Goal: Task Accomplishment & Management: Manage account settings

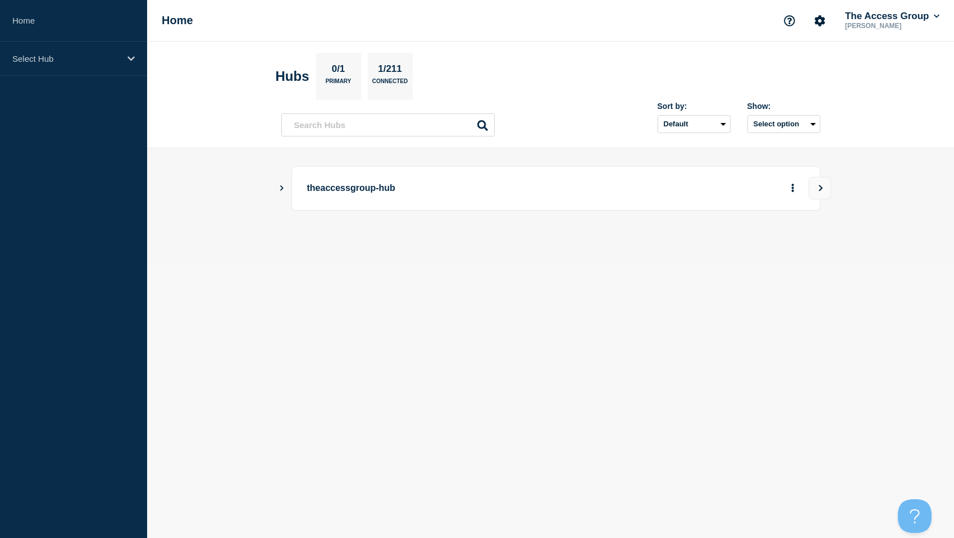
click at [288, 191] on div "theaccessgroup-hub" at bounding box center [550, 188] width 539 height 44
click at [331, 190] on p "theaccessgroup-hub" at bounding box center [462, 188] width 310 height 21
click at [280, 186] on icon "Show Connected Hubs" at bounding box center [281, 188] width 7 height 6
click at [350, 247] on p "Hospitality" at bounding box center [410, 245] width 176 height 22
click at [790, 249] on button "More actions" at bounding box center [792, 244] width 15 height 21
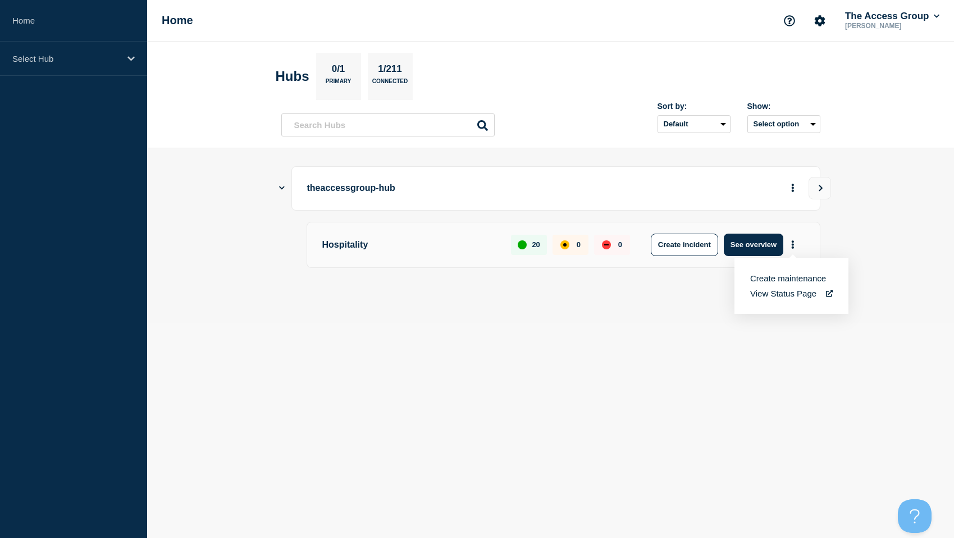
click at [605, 321] on main "theaccessgroup-hub Hospitality 20 0 0 Create incident See overview" at bounding box center [550, 235] width 807 height 175
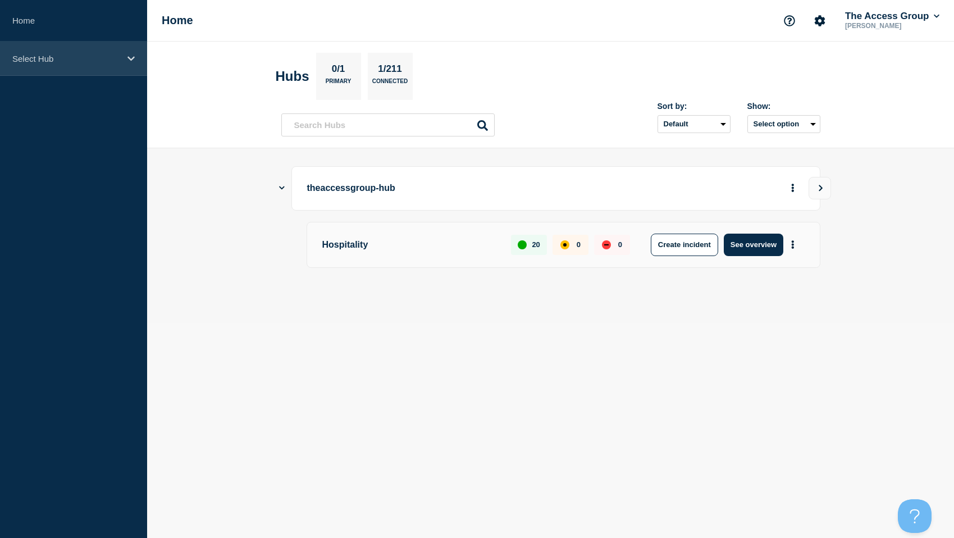
click at [127, 67] on div "Select Hub" at bounding box center [73, 59] width 147 height 34
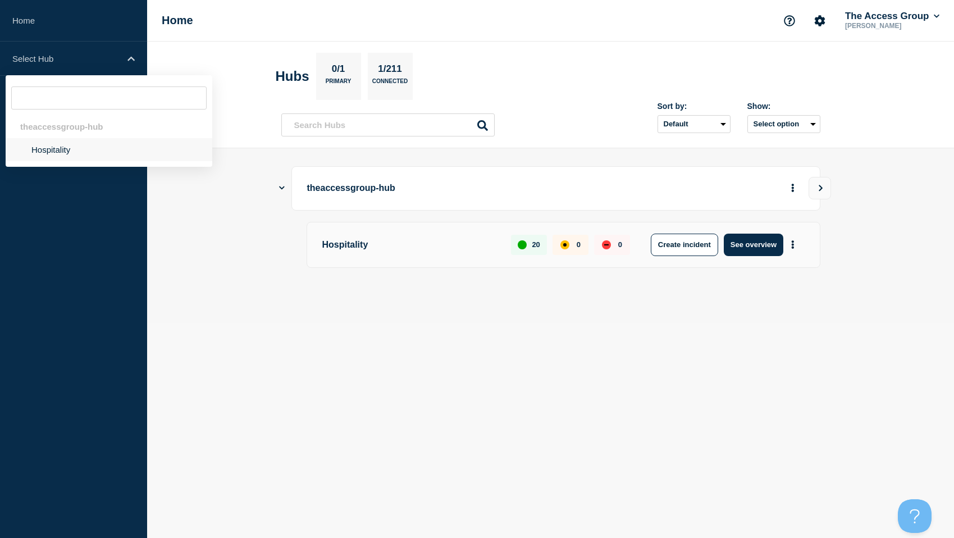
click at [76, 148] on li "Hospitality" at bounding box center [109, 149] width 207 height 23
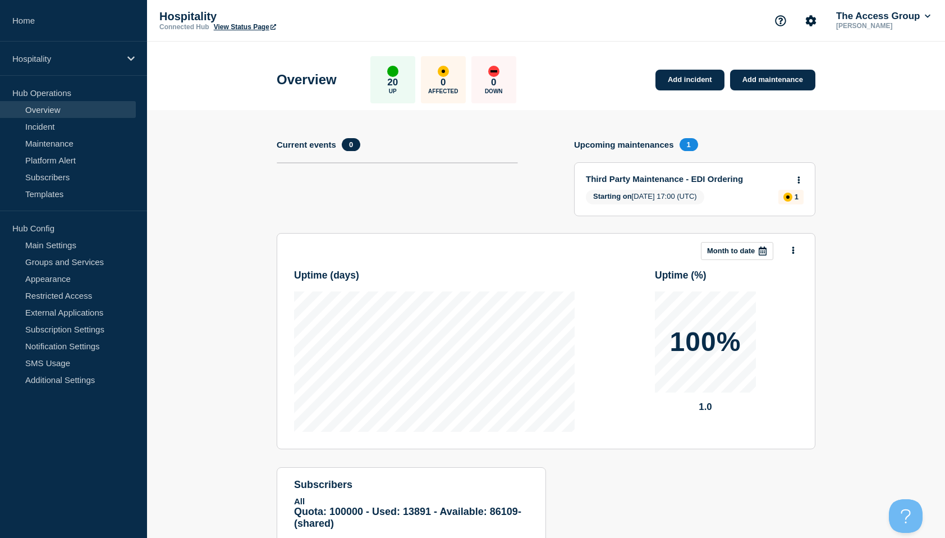
click at [680, 186] on div "Third Party Maintenance - EDI Ordering Starting on 2025-08-31 17:00 (UTC) 1" at bounding box center [695, 189] width 240 height 53
click at [871, 16] on button "The Access Group" at bounding box center [883, 16] width 99 height 11
click at [852, 274] on section "Add incident Add maintenance Current events 0 Upcoming maintenances 1 Third Par…" at bounding box center [546, 349] width 798 height 478
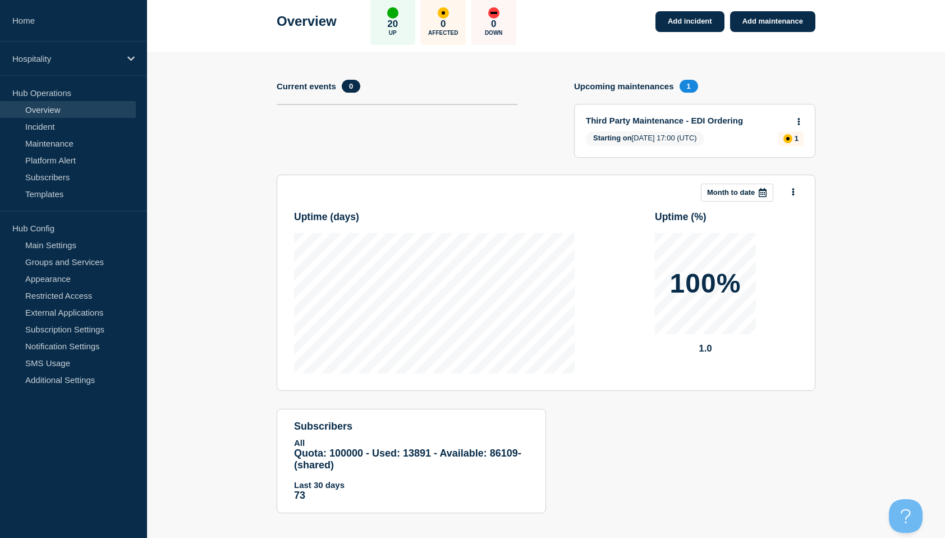
scroll to position [67, 0]
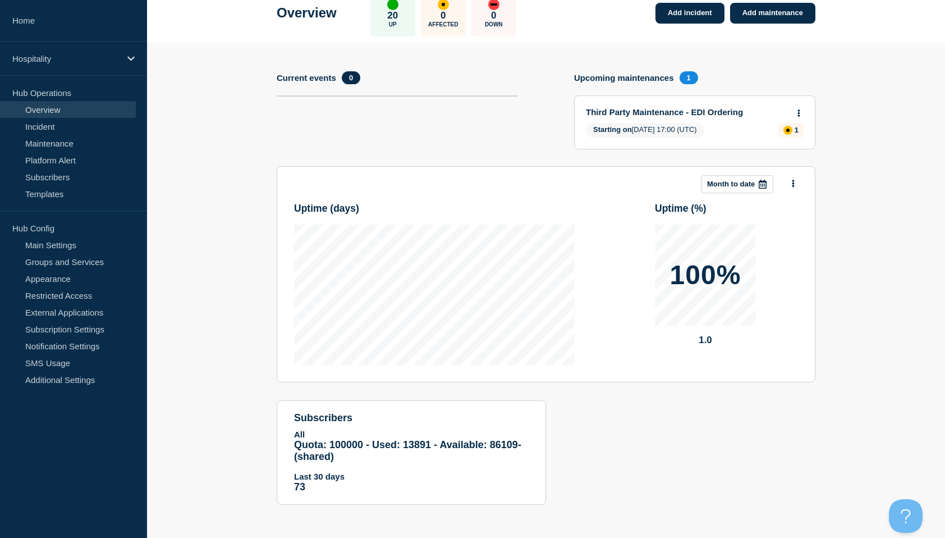
click at [738, 190] on button "Month to date" at bounding box center [737, 184] width 72 height 18
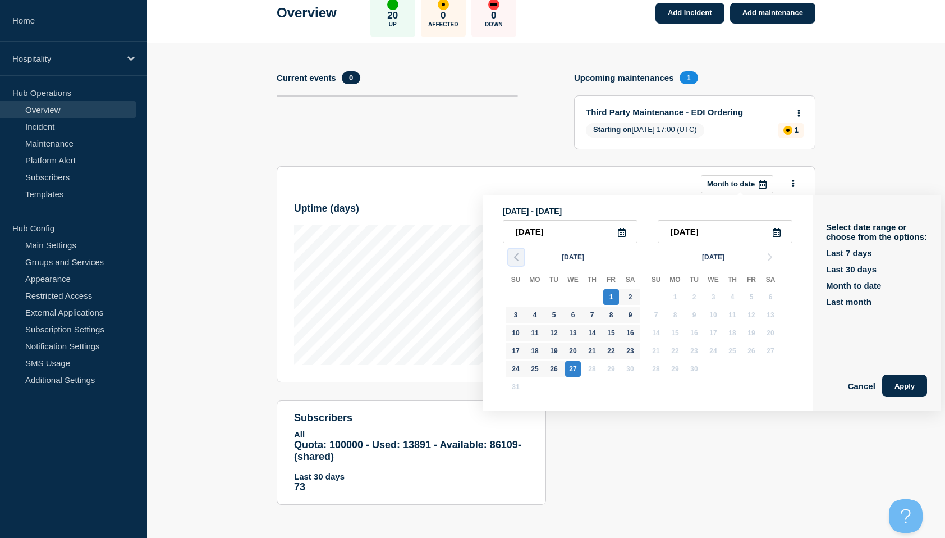
click at [513, 255] on icon "button" at bounding box center [516, 256] width 13 height 13
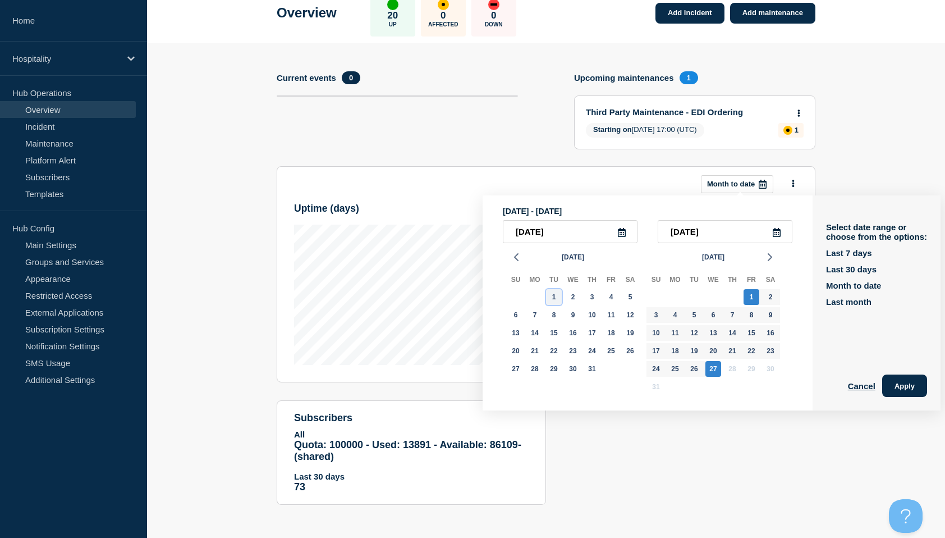
click at [555, 298] on div "1" at bounding box center [554, 297] width 16 height 16
type input "2025-07-01"
click at [592, 373] on div "31" at bounding box center [592, 369] width 16 height 16
type input "2025-07-31"
click at [911, 387] on button "Apply" at bounding box center [904, 385] width 45 height 22
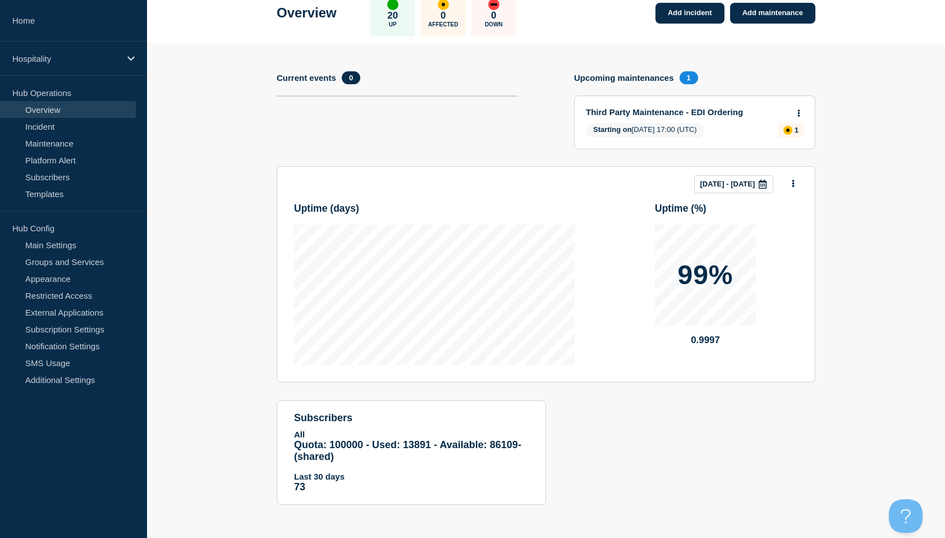
click at [394, 429] on p "All" at bounding box center [411, 434] width 235 height 10
click at [662, 136] on span "Starting on 2025-08-31 17:00 (UTC)" at bounding box center [645, 130] width 118 height 15
drag, startPoint x: 685, startPoint y: 119, endPoint x: 711, endPoint y: 138, distance: 31.8
click at [711, 138] on div "Third Party Maintenance - EDI Ordering Starting on 2025-08-31 17:00 (UTC) 1" at bounding box center [695, 122] width 240 height 53
drag, startPoint x: 711, startPoint y: 138, endPoint x: 586, endPoint y: 136, distance: 124.6
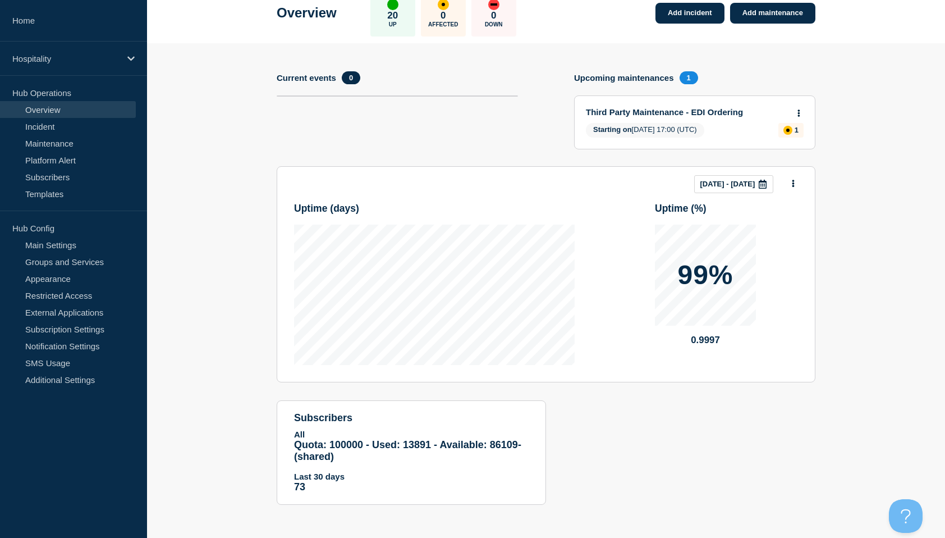
click at [590, 136] on span "Starting on 2025-08-31 17:00 (UTC)" at bounding box center [645, 130] width 118 height 15
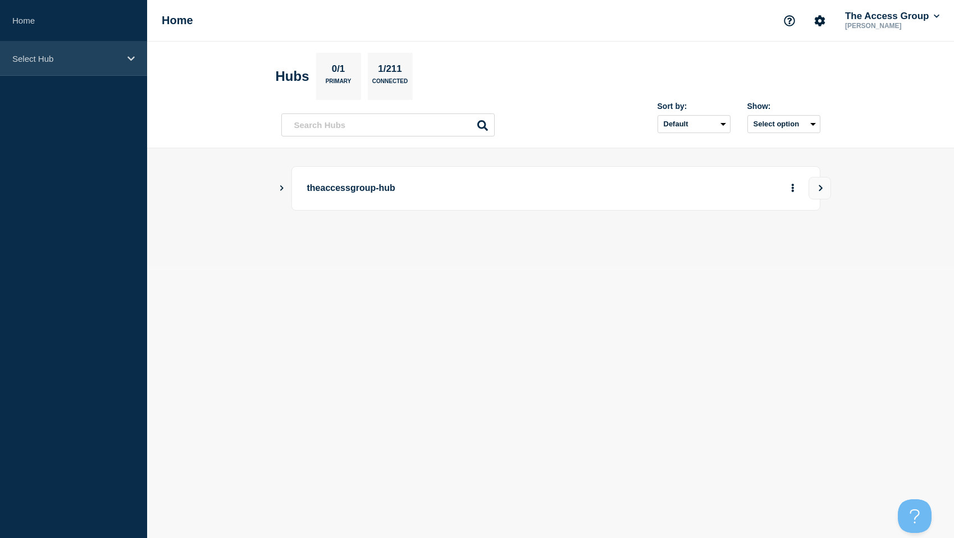
click at [139, 67] on div "Select Hub" at bounding box center [73, 59] width 147 height 34
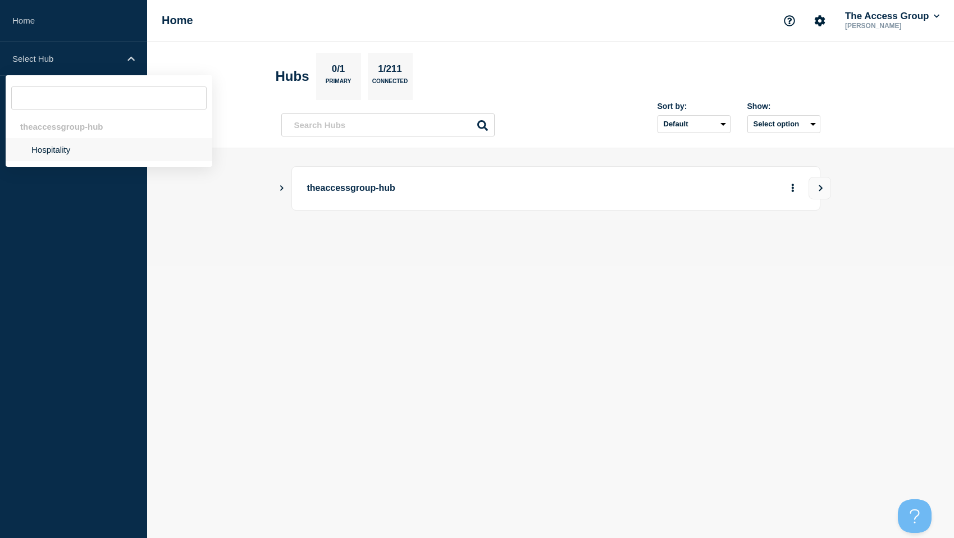
click at [77, 154] on li "Hospitality" at bounding box center [109, 149] width 207 height 23
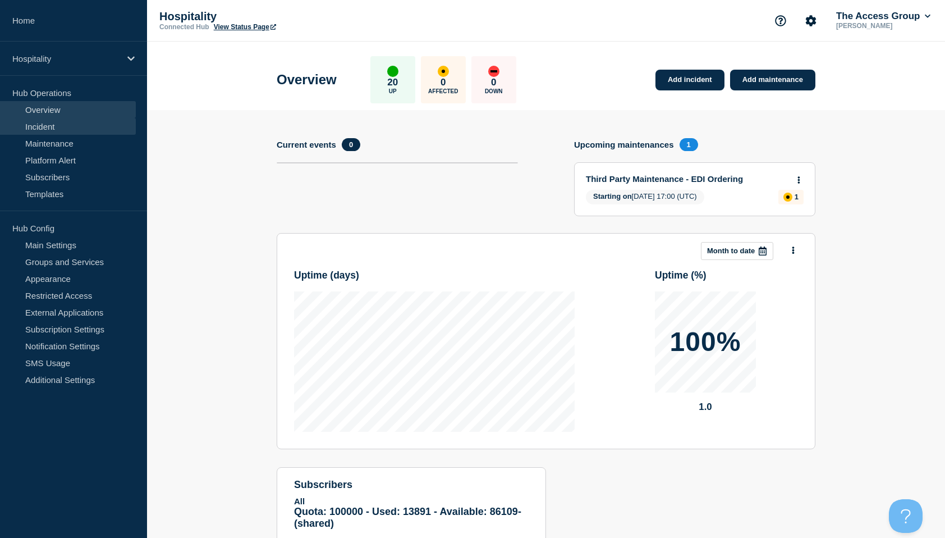
click at [42, 125] on link "Incident" at bounding box center [68, 126] width 136 height 17
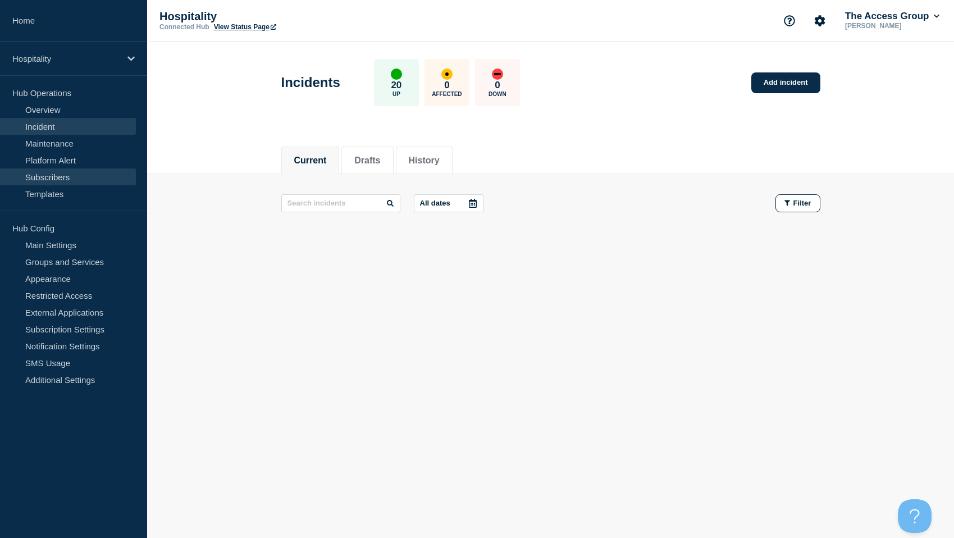
click at [47, 175] on link "Subscribers" at bounding box center [68, 176] width 136 height 17
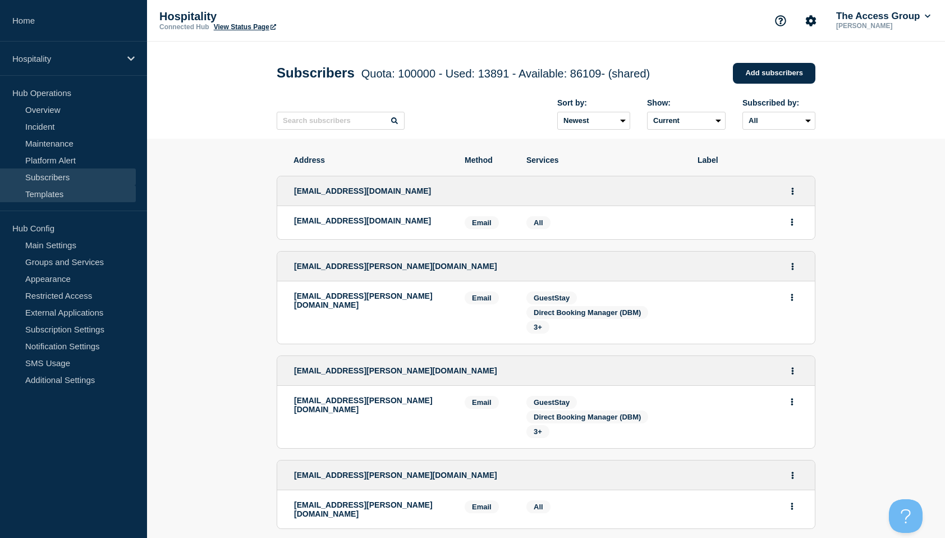
click at [50, 194] on link "Templates" at bounding box center [68, 193] width 136 height 17
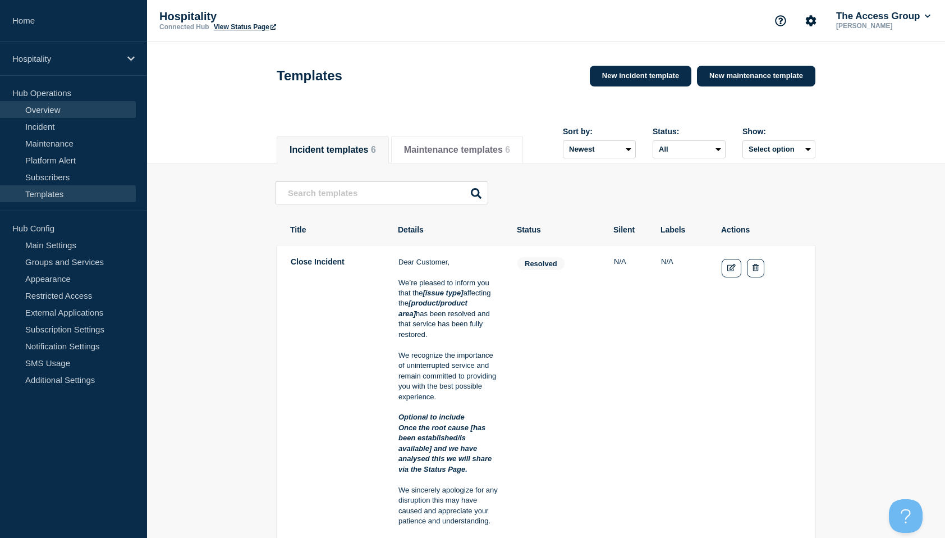
click at [40, 106] on link "Overview" at bounding box center [68, 109] width 136 height 17
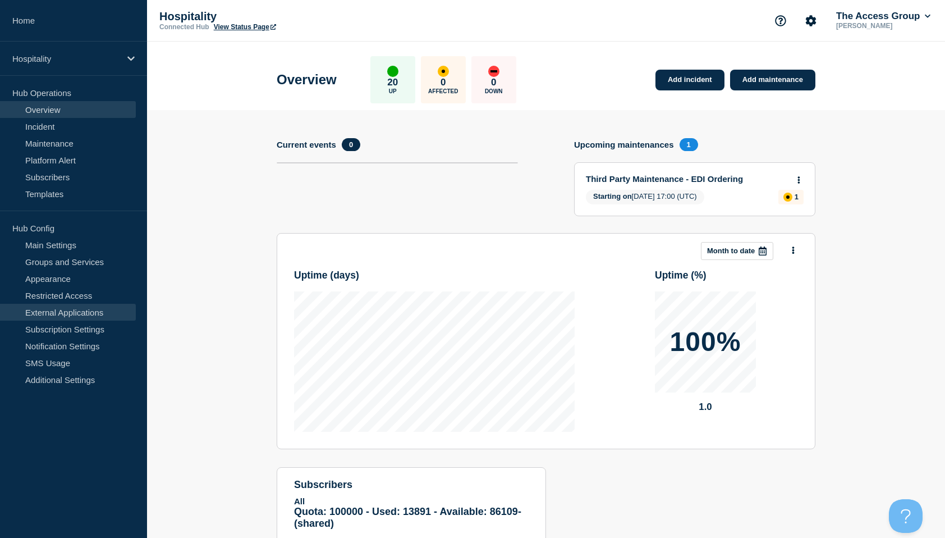
click at [51, 309] on link "External Applications" at bounding box center [68, 312] width 136 height 17
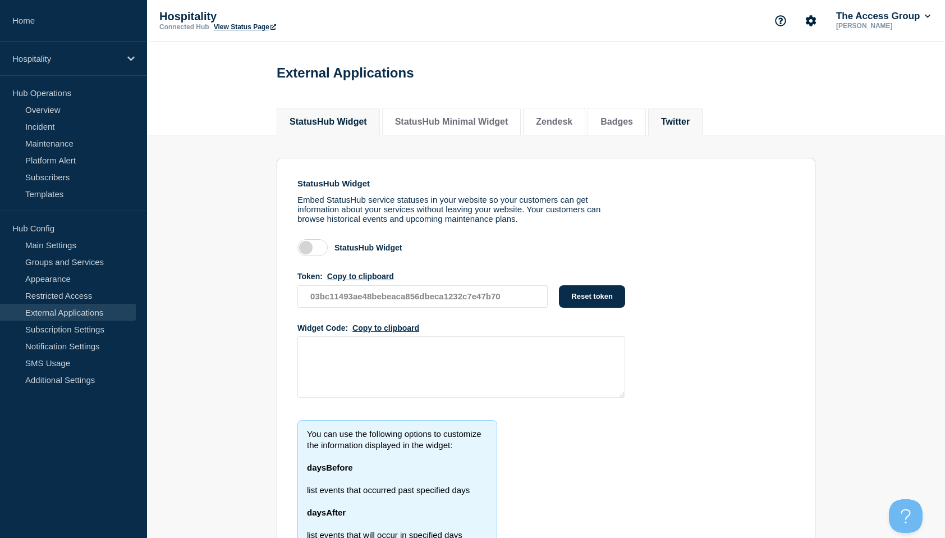
click at [703, 130] on li "Twitter" at bounding box center [675, 122] width 54 height 28
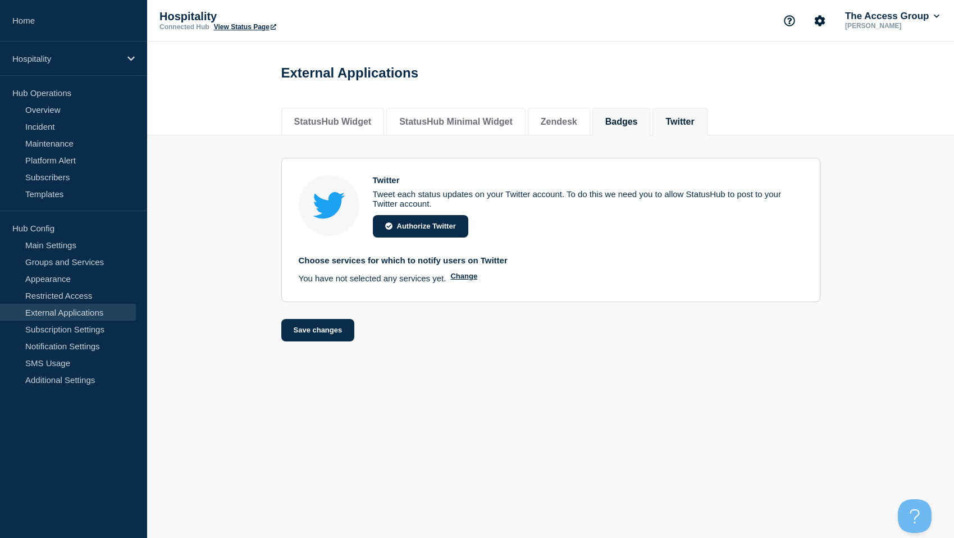
click at [651, 122] on li "Badges" at bounding box center [621, 122] width 58 height 28
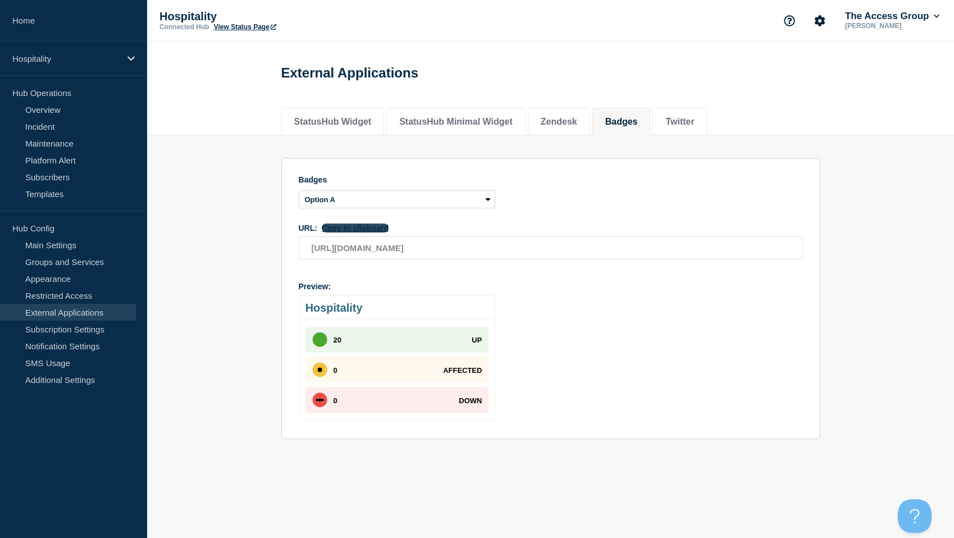
click at [373, 232] on button "Copy to clipboard" at bounding box center [355, 227] width 67 height 9
click at [90, 250] on link "Main Settings" at bounding box center [68, 244] width 136 height 17
click at [87, 258] on link "Groups and Services" at bounding box center [68, 261] width 136 height 17
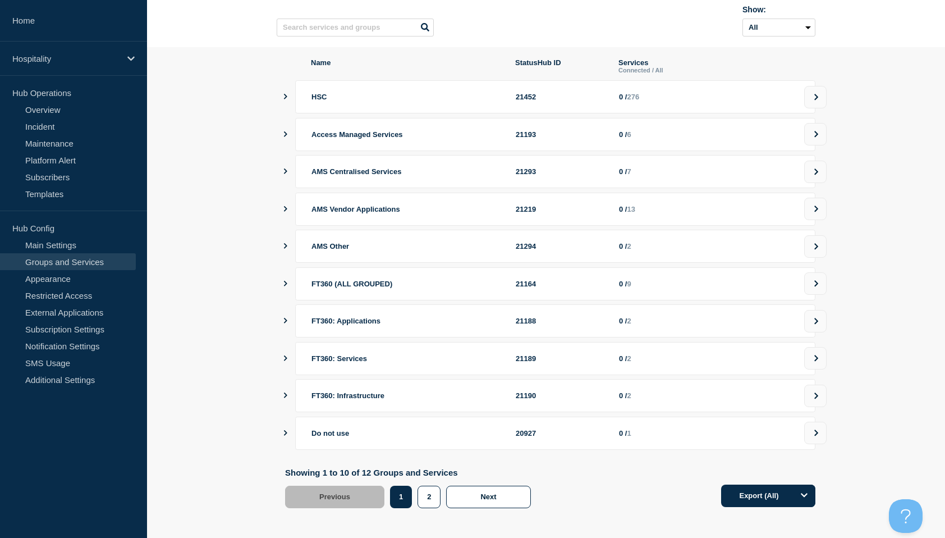
scroll to position [103, 0]
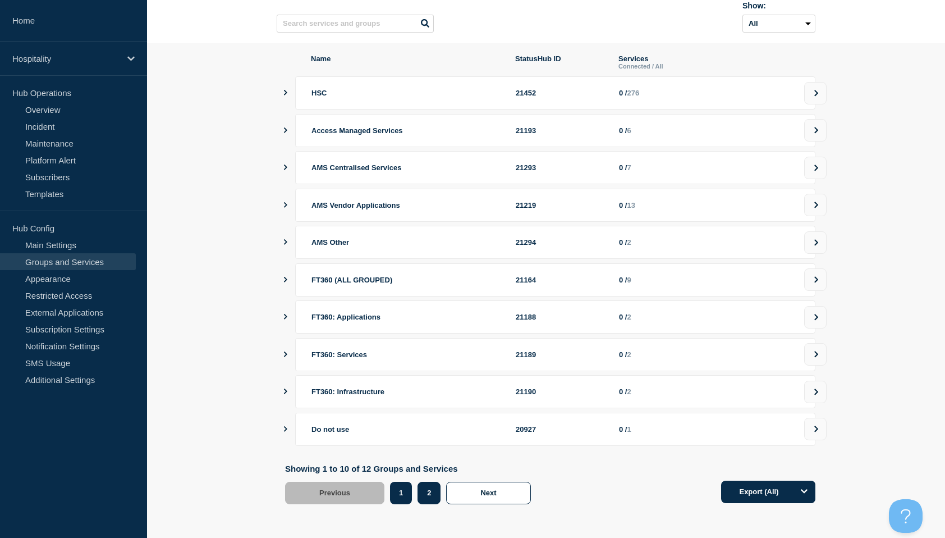
click at [431, 492] on button "2" at bounding box center [429, 493] width 23 height 22
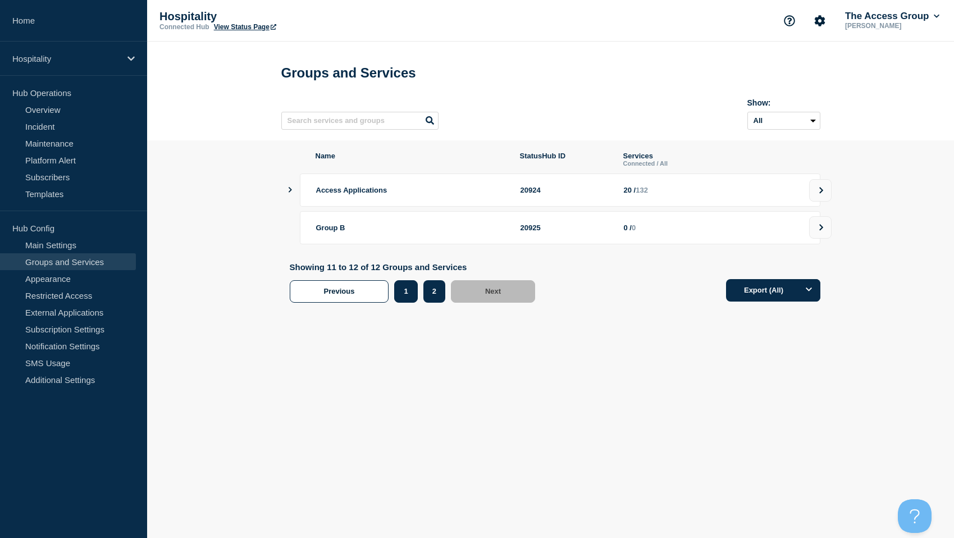
click at [408, 292] on button "1" at bounding box center [405, 291] width 23 height 22
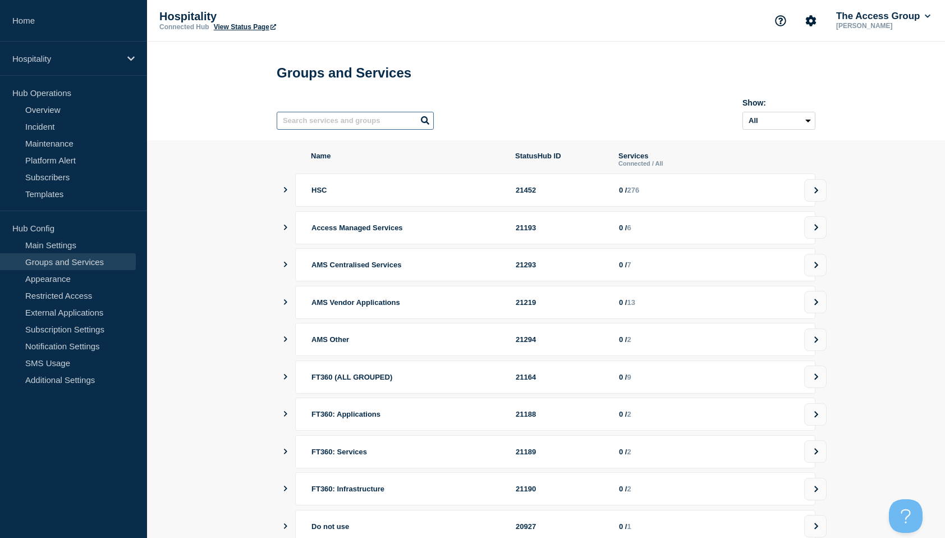
click at [346, 126] on input "text" at bounding box center [355, 121] width 157 height 18
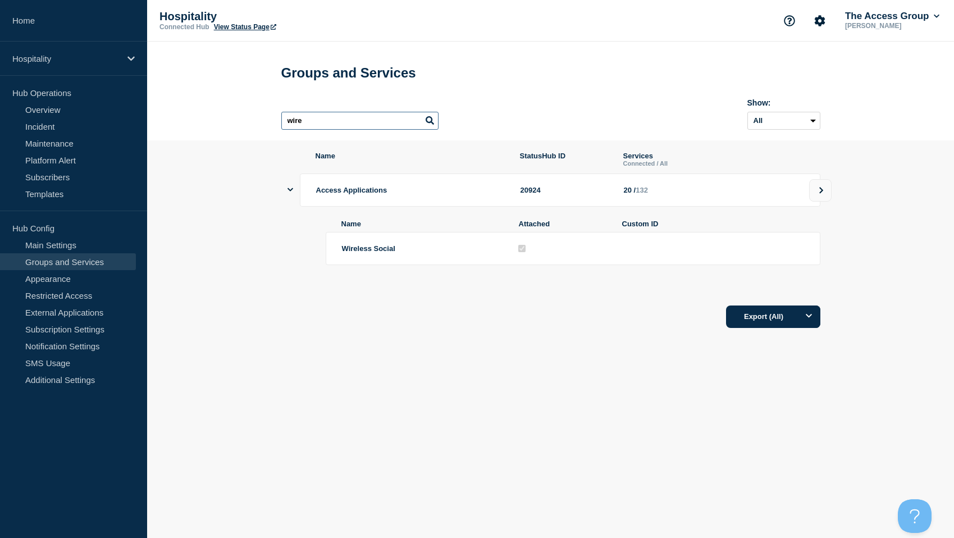
type input "wire"
click at [384, 253] on span "Wireless Social" at bounding box center [368, 248] width 53 height 8
click at [525, 253] on div at bounding box center [562, 248] width 92 height 11
click at [582, 254] on div at bounding box center [562, 248] width 92 height 11
click at [346, 253] on span "Wireless Social" at bounding box center [368, 248] width 53 height 8
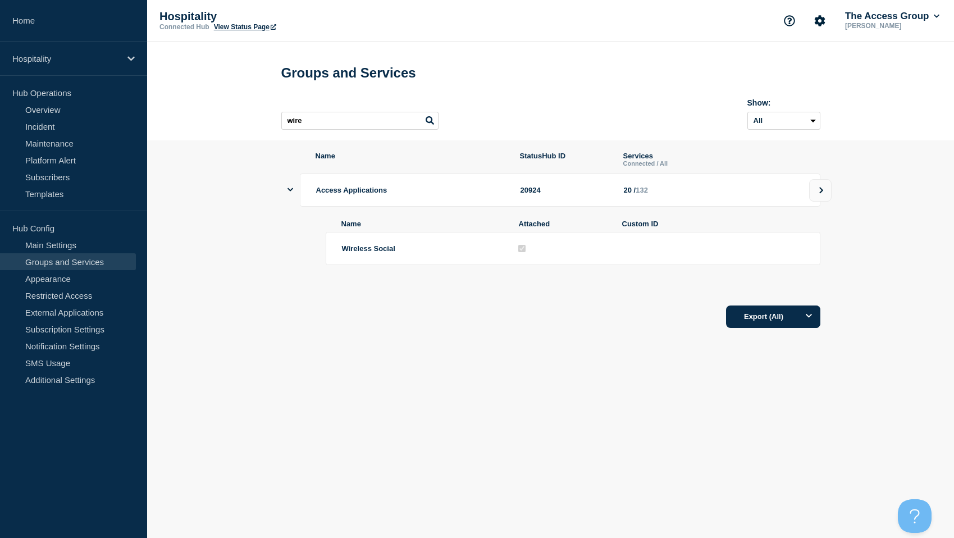
click at [359, 253] on span "Wireless Social" at bounding box center [368, 248] width 53 height 8
click at [175, 363] on main "Groups and Services wire Show: All Archived Non-archived Name StatusHub ID Serv…" at bounding box center [550, 202] width 807 height 321
click at [67, 279] on link "Appearance" at bounding box center [68, 278] width 136 height 17
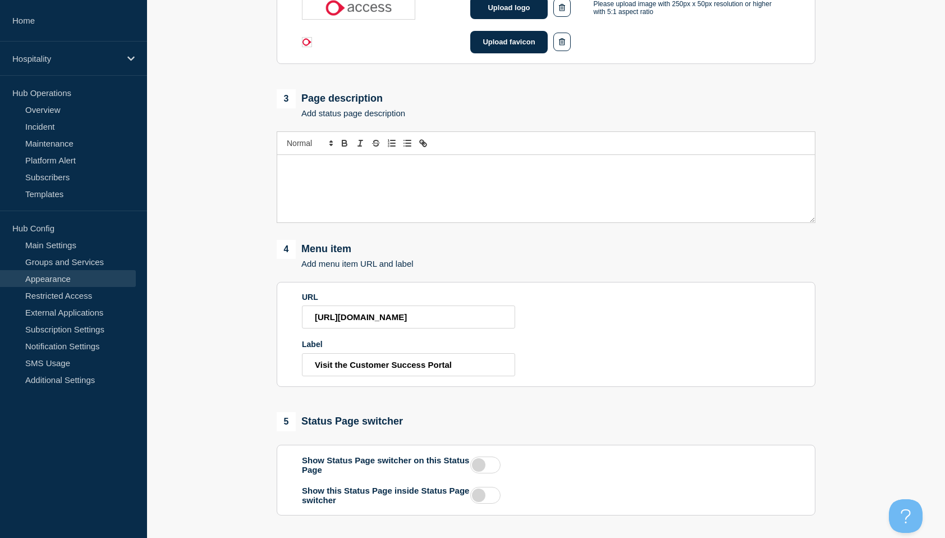
scroll to position [443, 0]
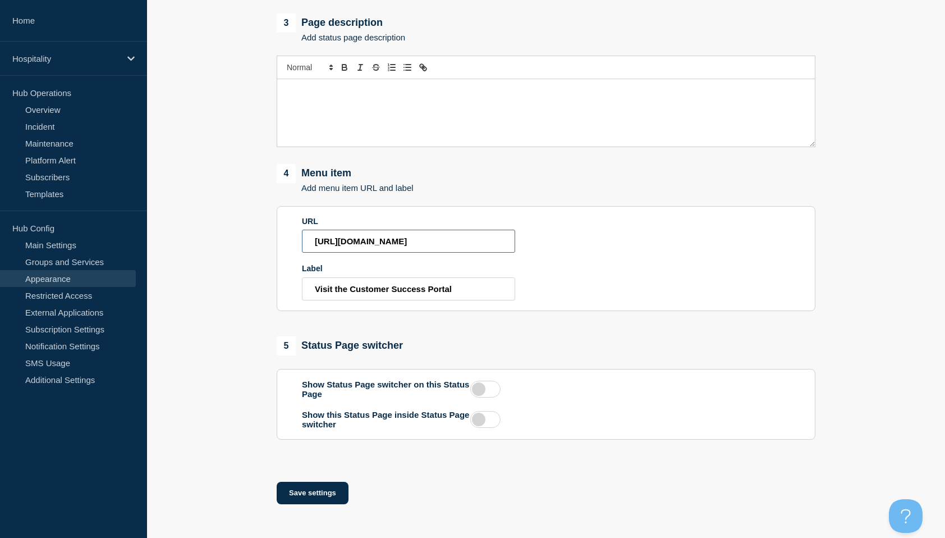
click at [449, 240] on input "[URL][DOMAIN_NAME]" at bounding box center [408, 241] width 213 height 23
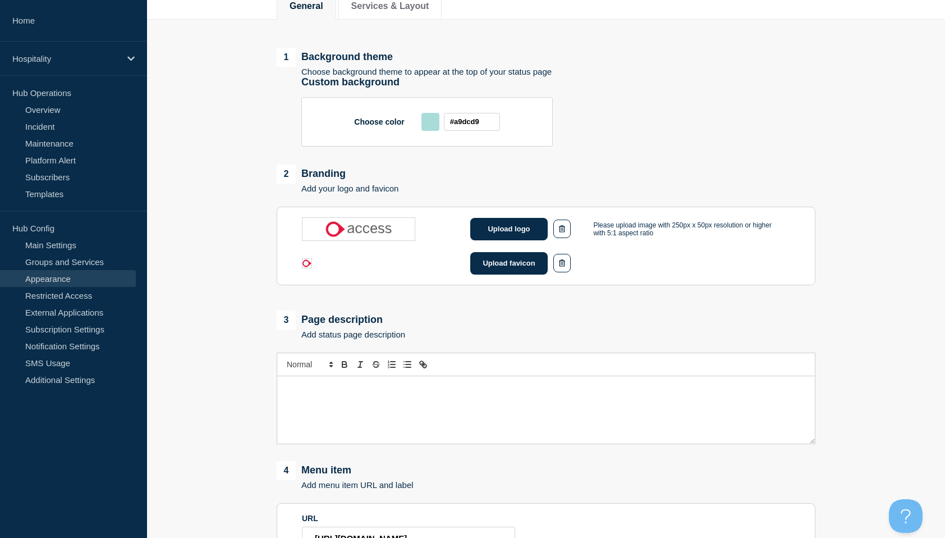
scroll to position [107, 0]
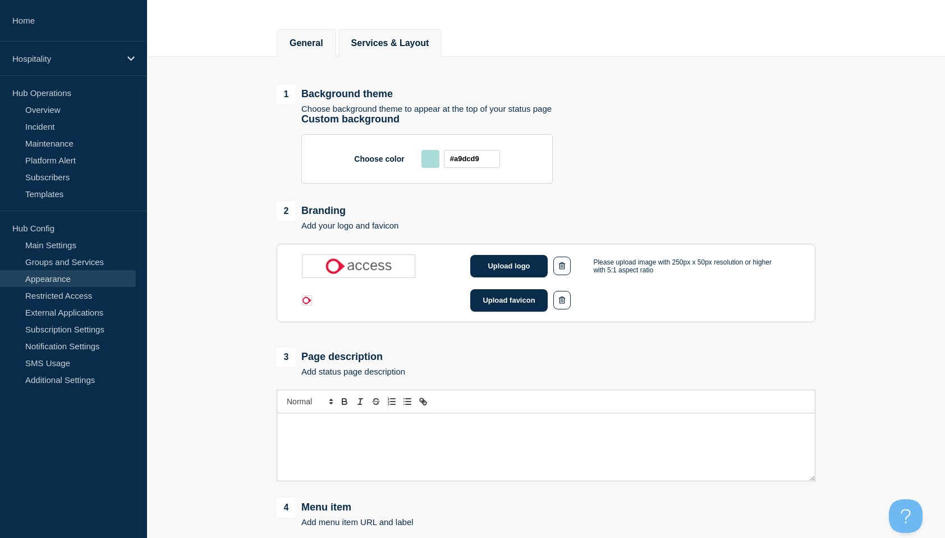
click at [442, 56] on li "Services & Layout" at bounding box center [390, 43] width 104 height 28
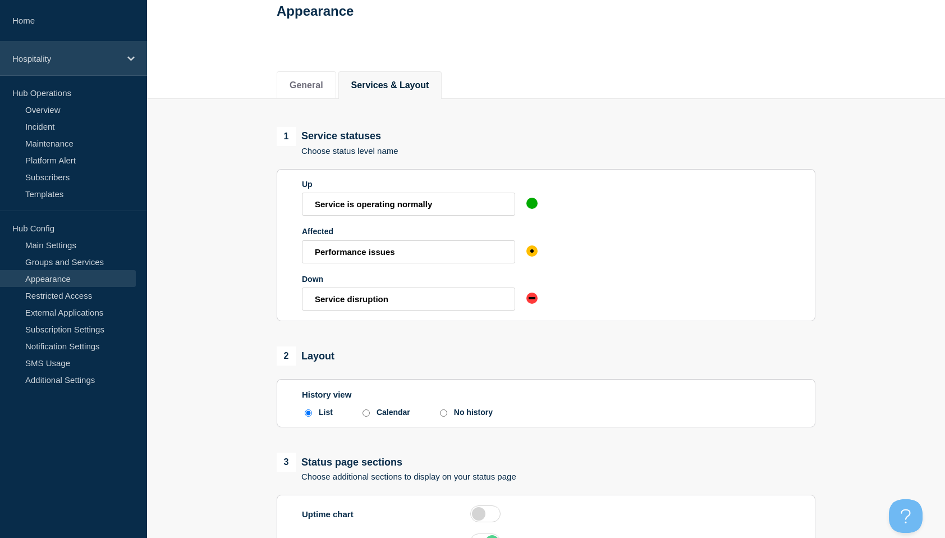
scroll to position [60, 0]
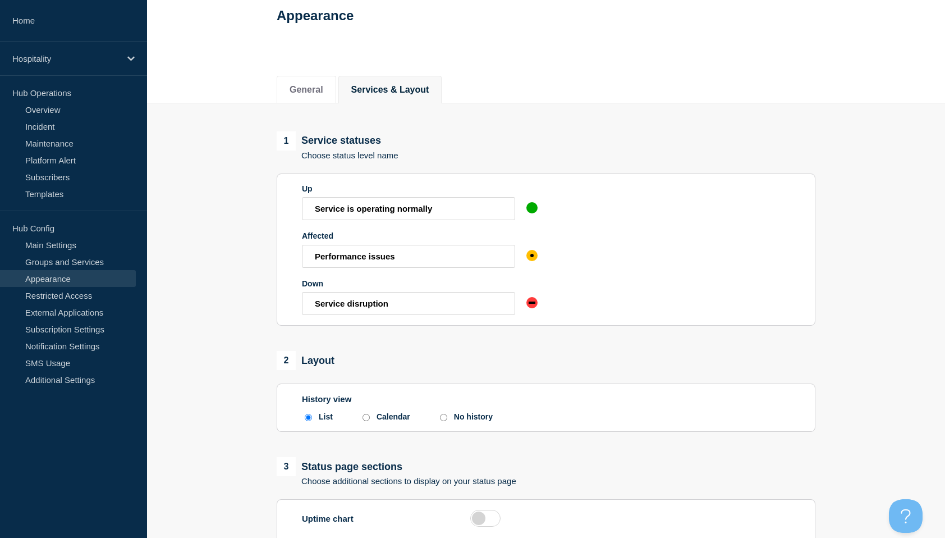
click at [37, 88] on p "Hub Operations" at bounding box center [73, 92] width 147 height 17
click at [37, 107] on link "Overview" at bounding box center [68, 109] width 136 height 17
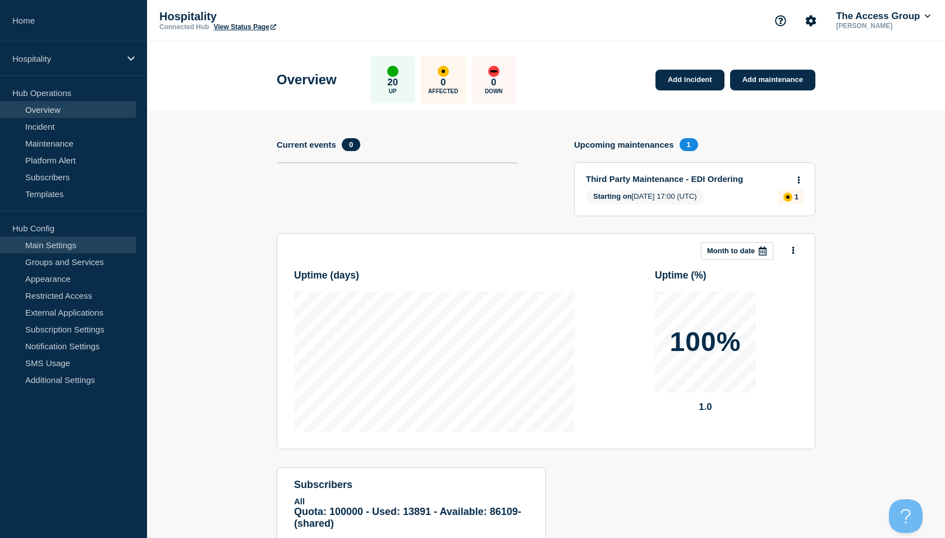
click at [43, 249] on link "Main Settings" at bounding box center [68, 244] width 136 height 17
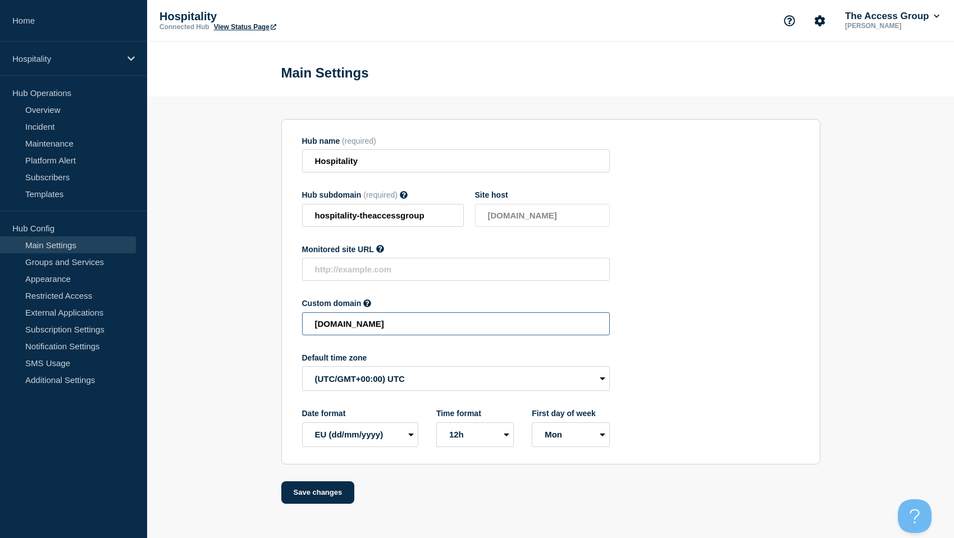
drag, startPoint x: 477, startPoint y: 331, endPoint x: 227, endPoint y: 332, distance: 249.8
click at [226, 333] on section "Hub name (required) Hospitality Hub subdomain (required) Must contain only ASCI…" at bounding box center [550, 300] width 807 height 407
